Goal: Entertainment & Leisure: Consume media (video, audio)

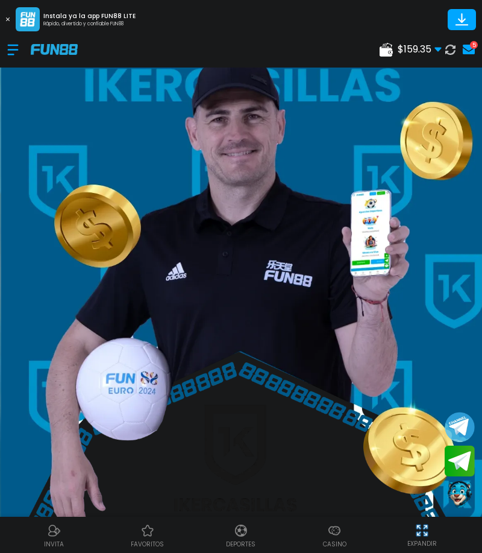
click at [470, 48] on use at bounding box center [469, 50] width 12 height 10
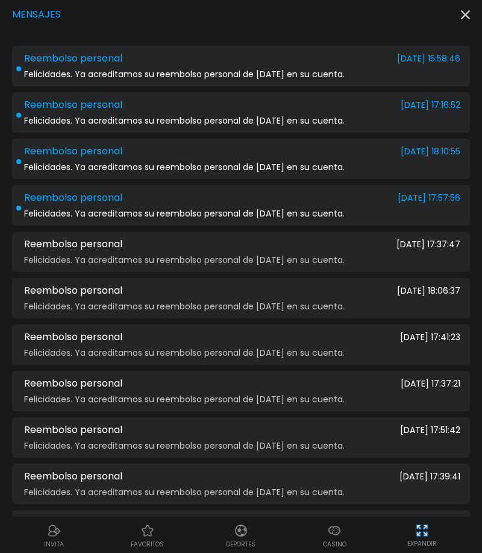
click at [175, 58] on div "Reembolso personal [DATE] 15:58:46" at bounding box center [241, 58] width 439 height 11
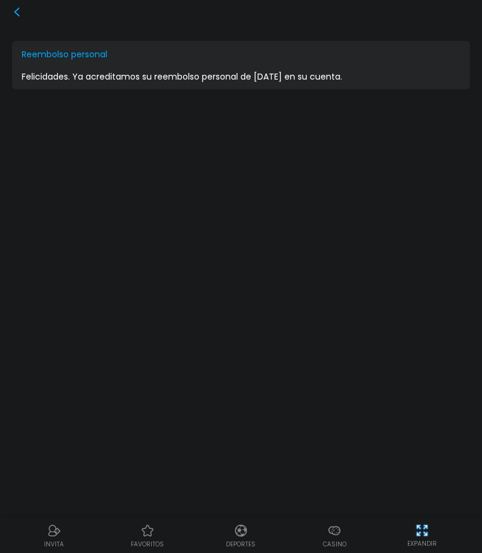
click at [21, 12] on icon at bounding box center [17, 12] width 10 height 10
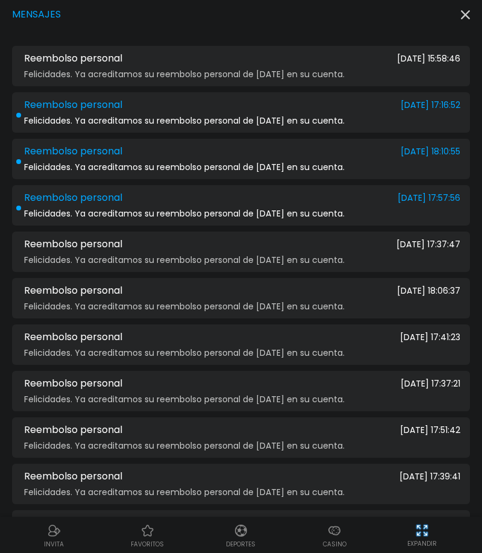
click at [150, 106] on div "Reembolso personal [DATE] 17:16:52" at bounding box center [241, 104] width 439 height 11
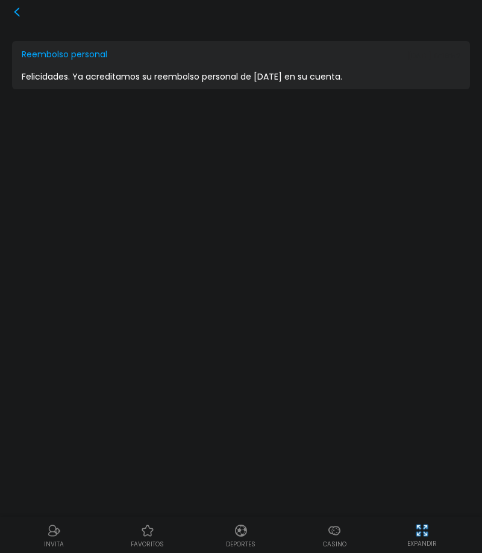
click at [19, 11] on icon at bounding box center [17, 12] width 10 height 10
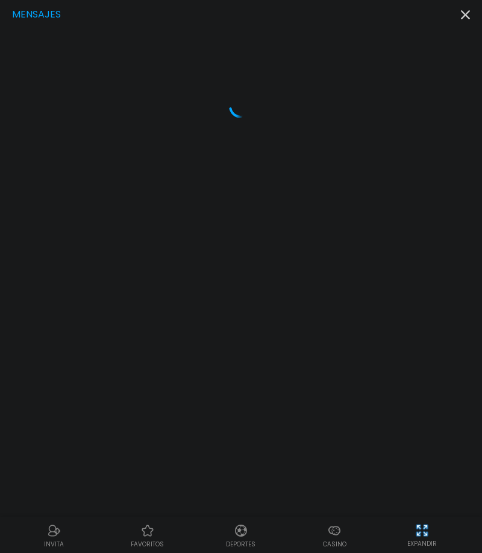
click at [466, 15] on use "button" at bounding box center [465, 14] width 9 height 9
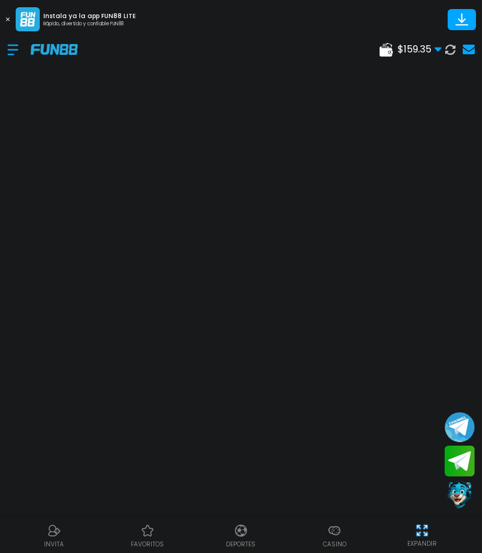
click at [10, 20] on button at bounding box center [8, 19] width 16 height 16
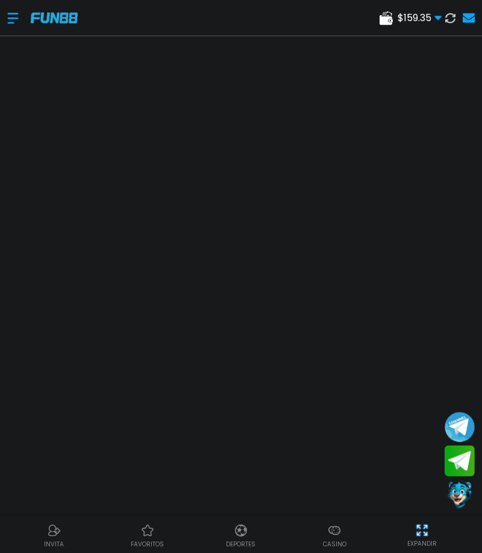
scroll to position [62, 0]
click at [151, 530] on img at bounding box center [148, 530] width 14 height 14
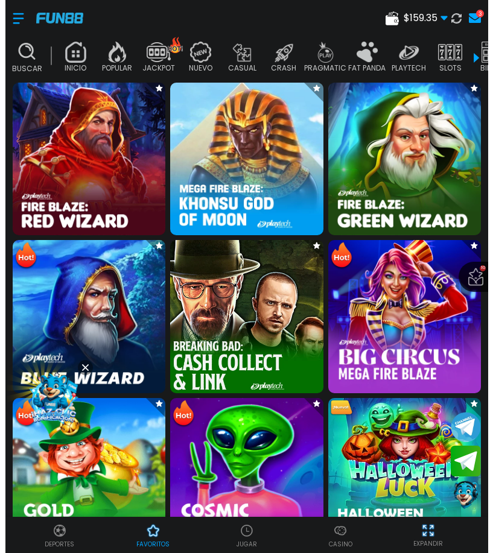
scroll to position [250, 0]
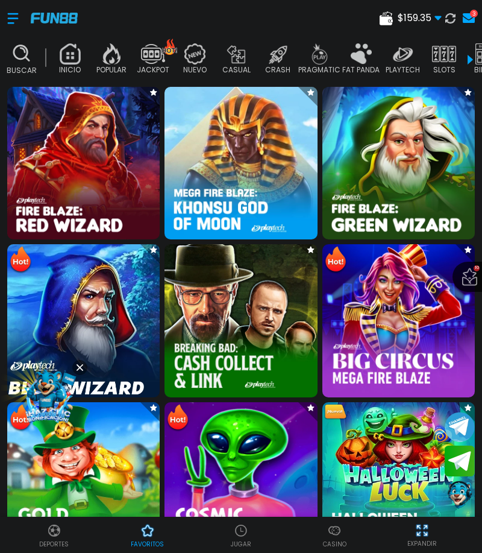
click at [75, 330] on img at bounding box center [83, 321] width 168 height 168
